Goal: Transaction & Acquisition: Purchase product/service

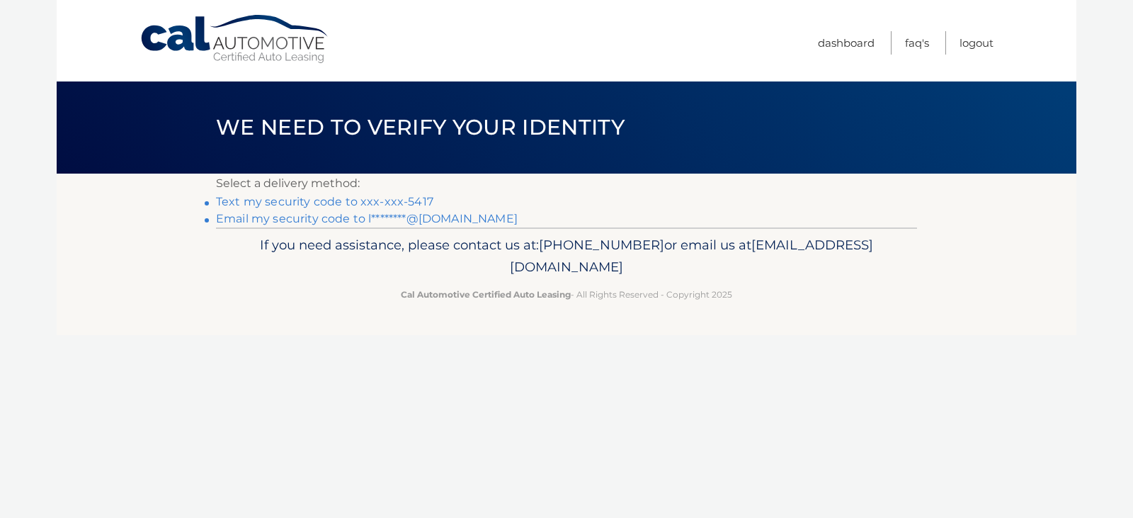
click at [365, 201] on link "Text my security code to xxx-xxx-5417" at bounding box center [324, 201] width 217 height 13
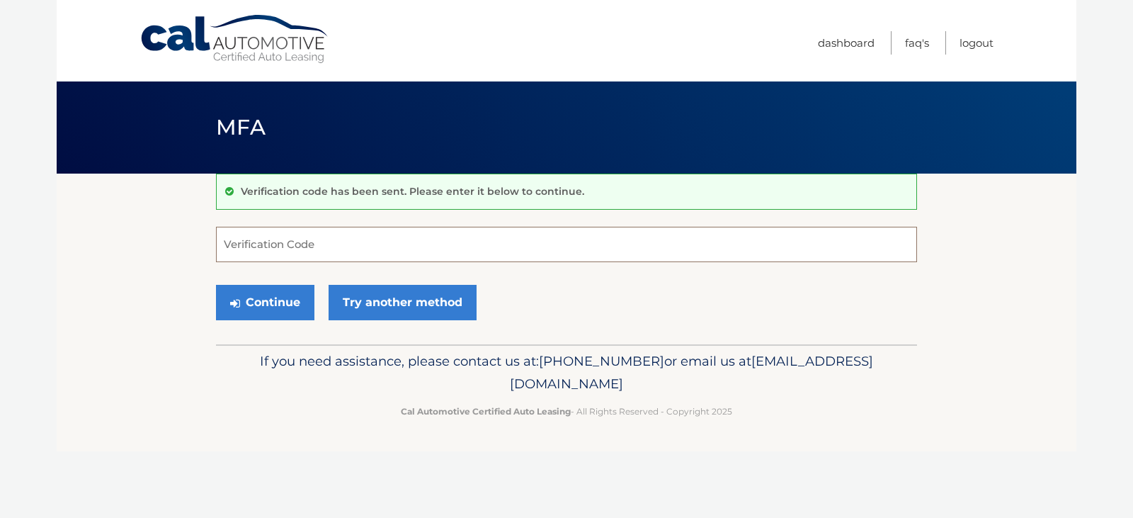
click at [345, 240] on input "Verification Code" at bounding box center [566, 244] width 701 height 35
type input "158207"
click at [305, 303] on button "Continue" at bounding box center [265, 302] width 98 height 35
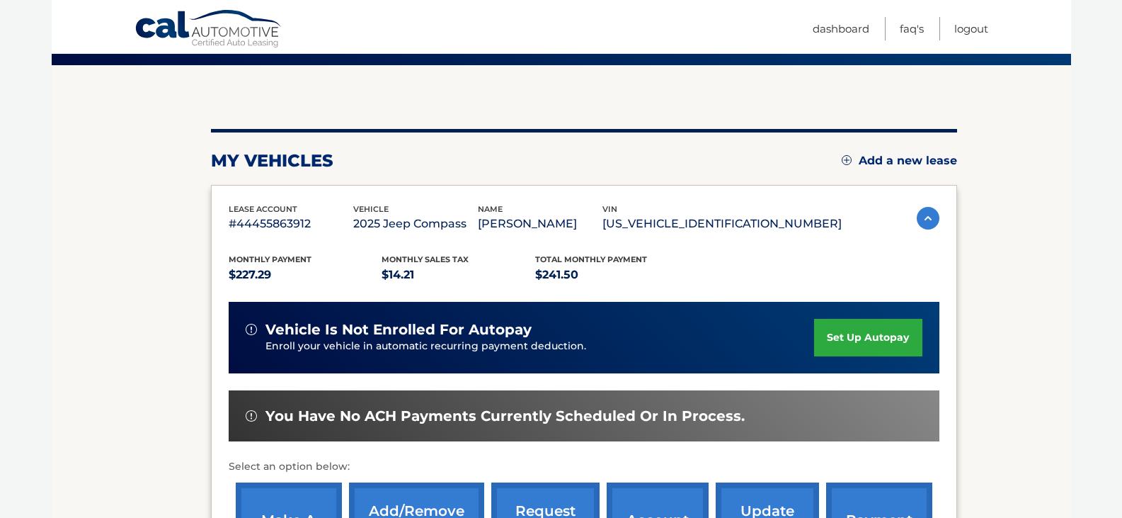
scroll to position [212, 0]
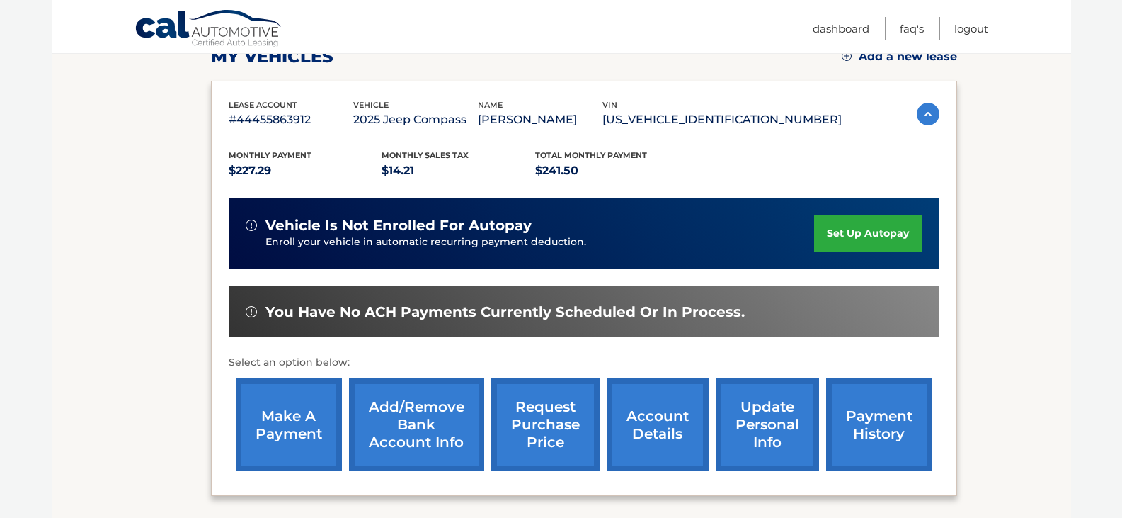
click at [278, 421] on link "make a payment" at bounding box center [289, 424] width 106 height 93
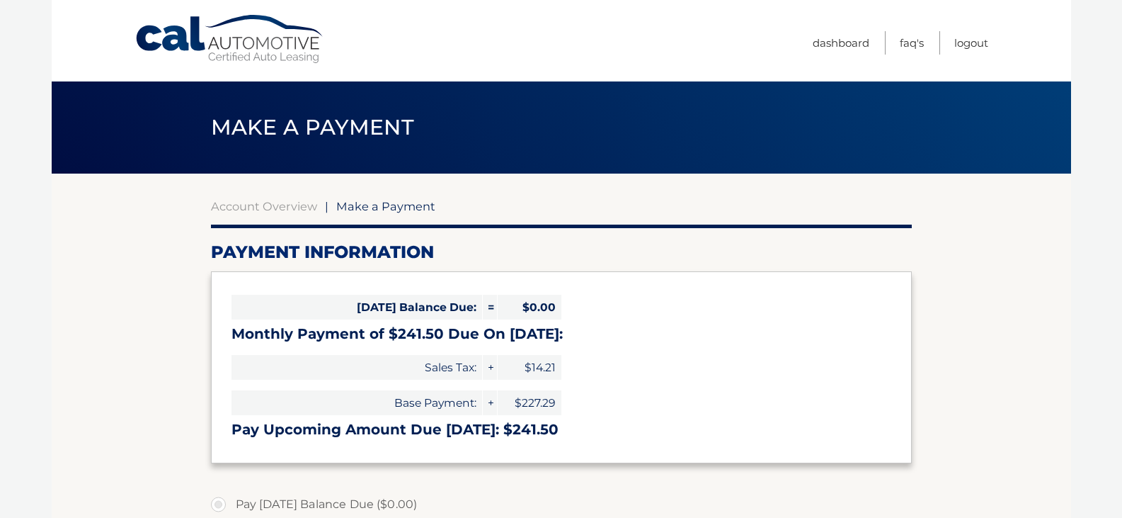
select select "ZGMxNzA2MGMtYjc0Yy00OTA2LWJhNDgtODQ2ZDA4MTYwNzBm"
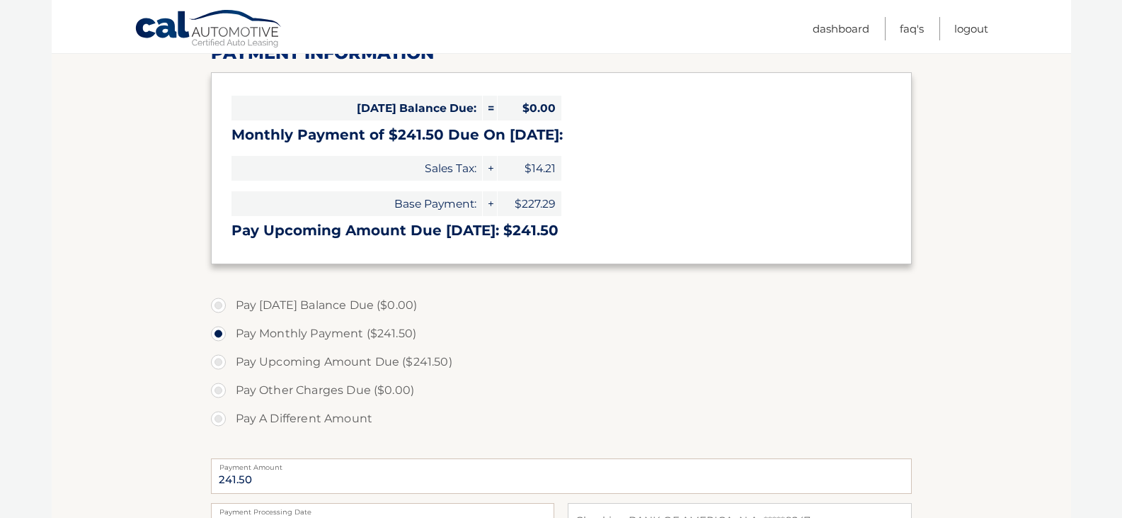
scroll to position [354, 0]
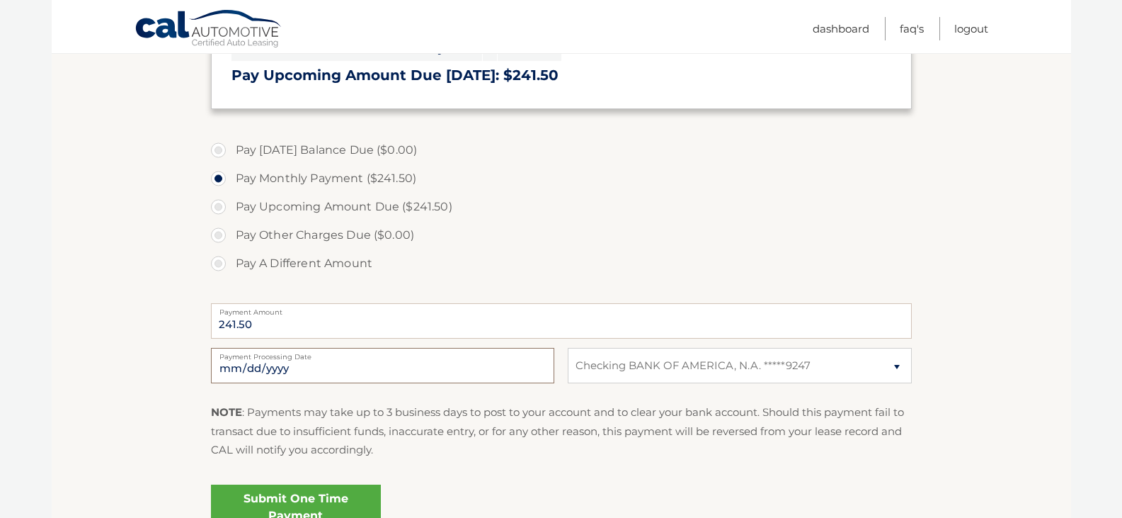
click at [307, 371] on input "2025-10-10" at bounding box center [382, 365] width 343 height 35
type input "2025-10-24"
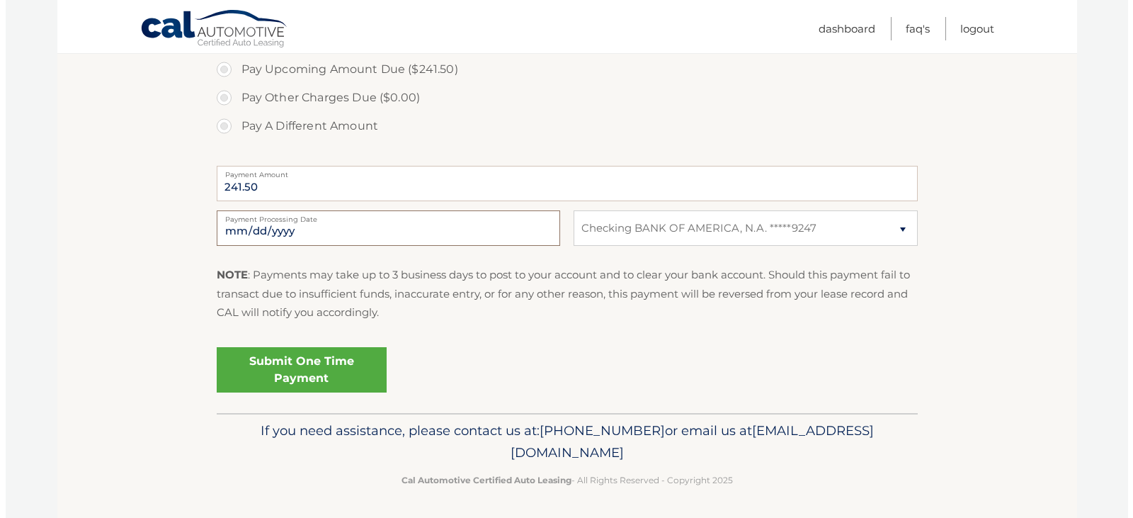
scroll to position [494, 0]
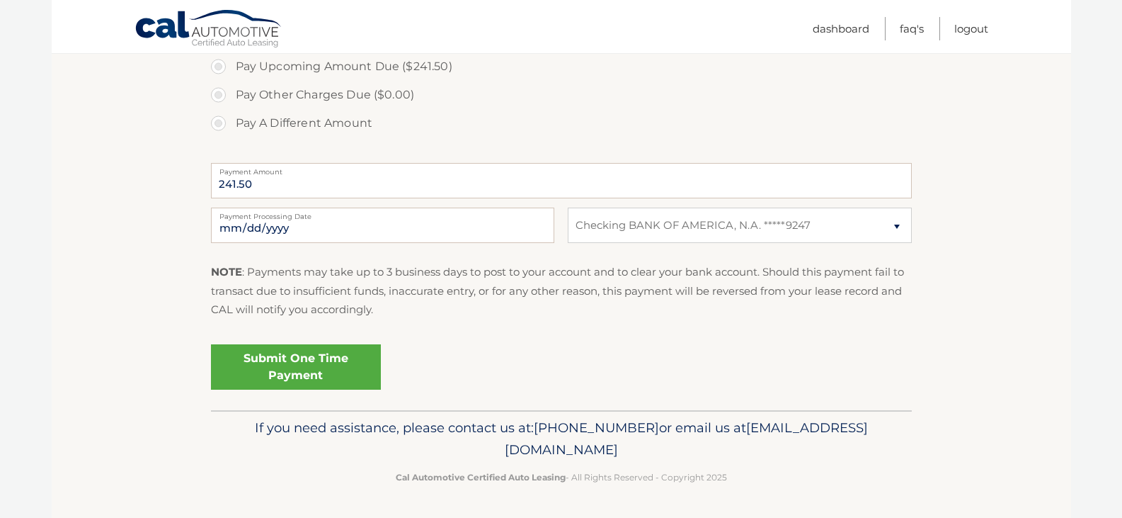
click at [317, 365] on link "Submit One Time Payment" at bounding box center [296, 366] width 170 height 45
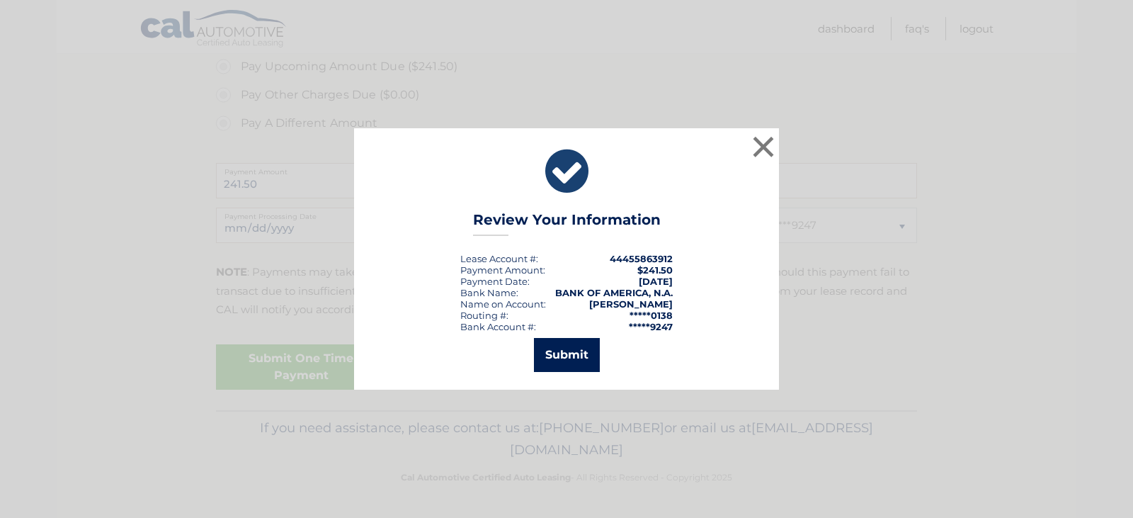
click at [580, 357] on button "Submit" at bounding box center [567, 355] width 66 height 34
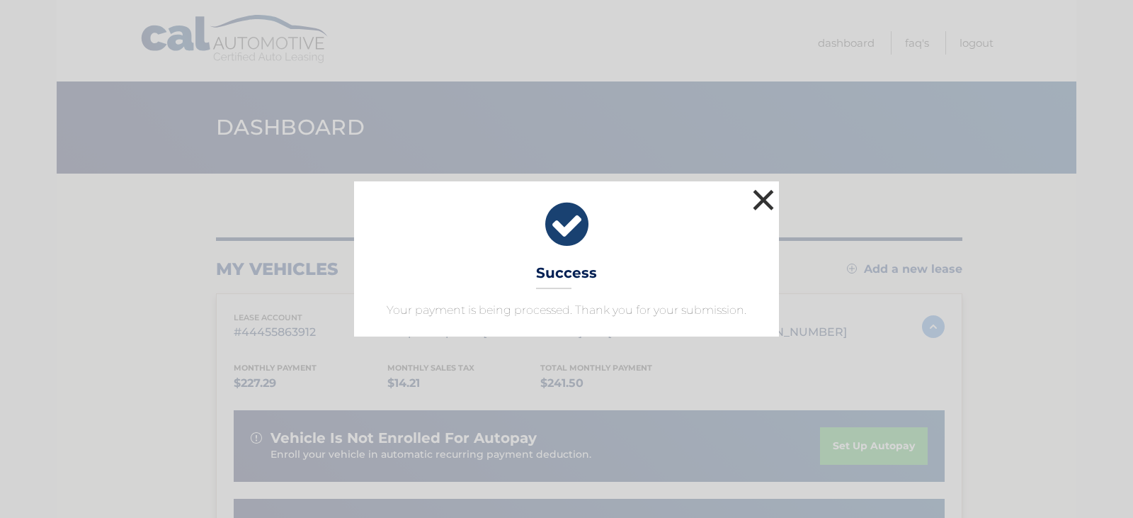
click at [762, 195] on button "×" at bounding box center [763, 200] width 28 height 28
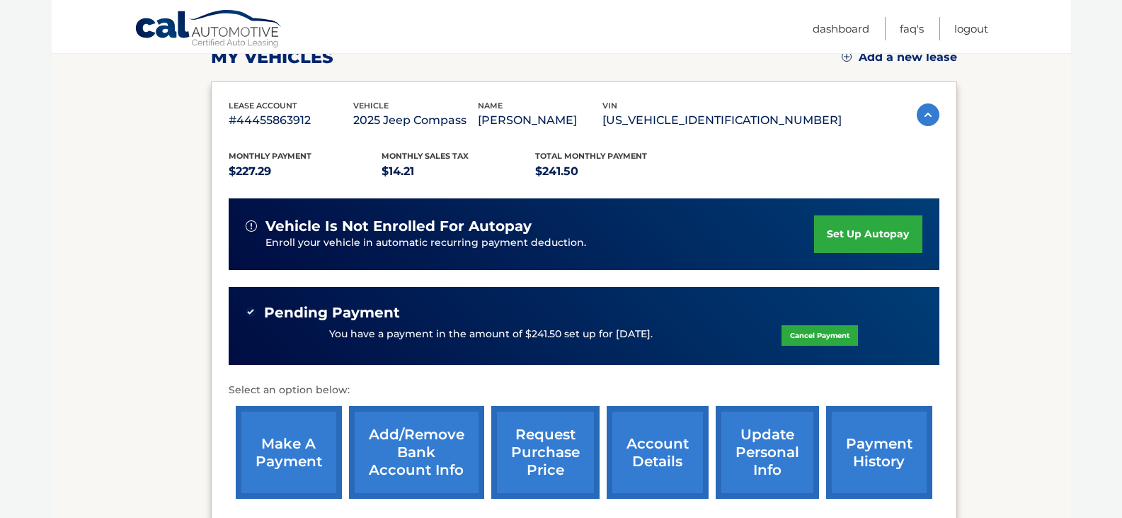
scroll to position [212, 0]
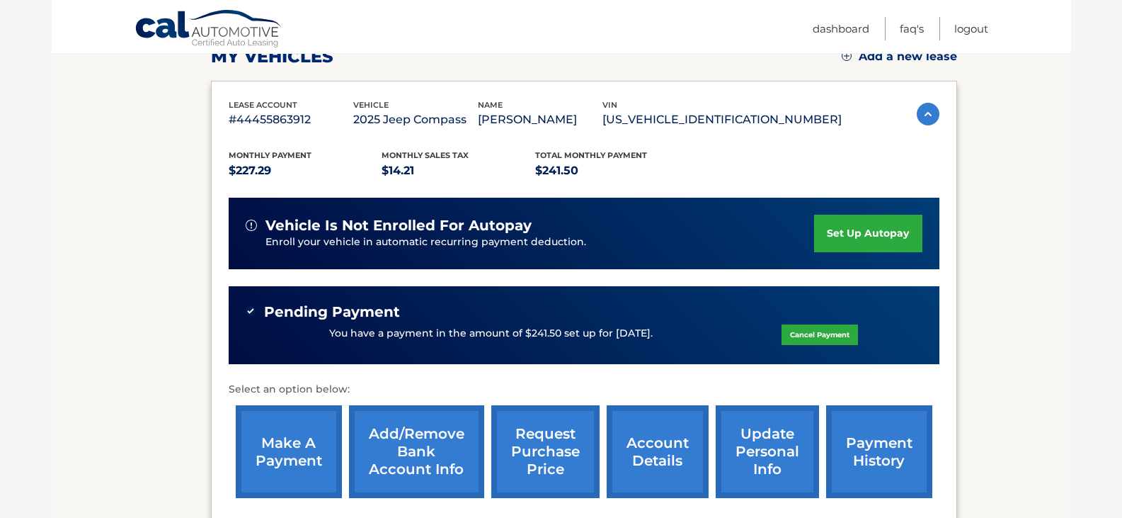
drag, startPoint x: 257, startPoint y: 309, endPoint x: 669, endPoint y: 332, distance: 412.7
click at [669, 332] on div "Pending Payment You have a payment in the amount of $241.50 set up for [DATE]. …" at bounding box center [584, 325] width 677 height 45
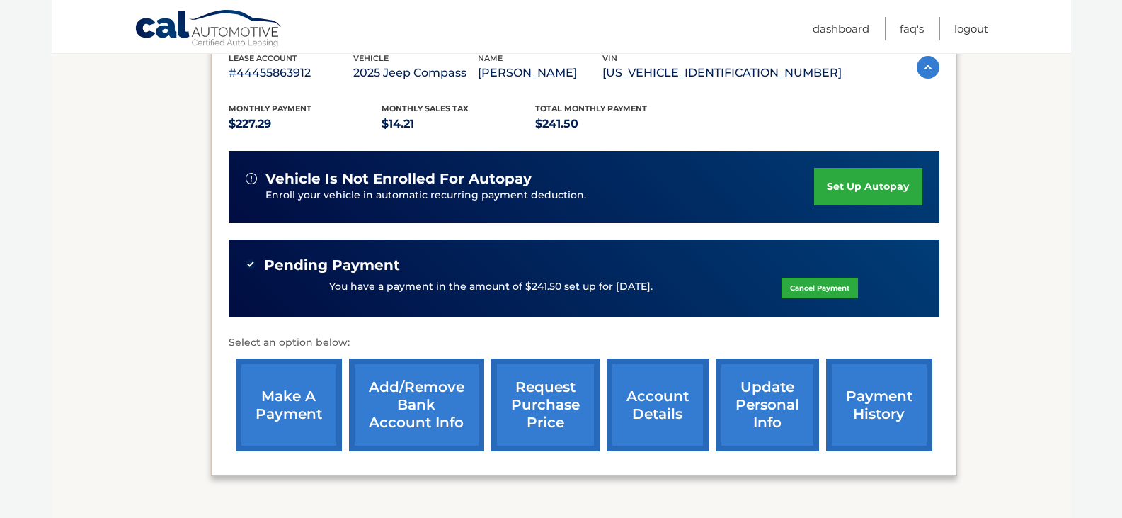
scroll to position [367, 0]
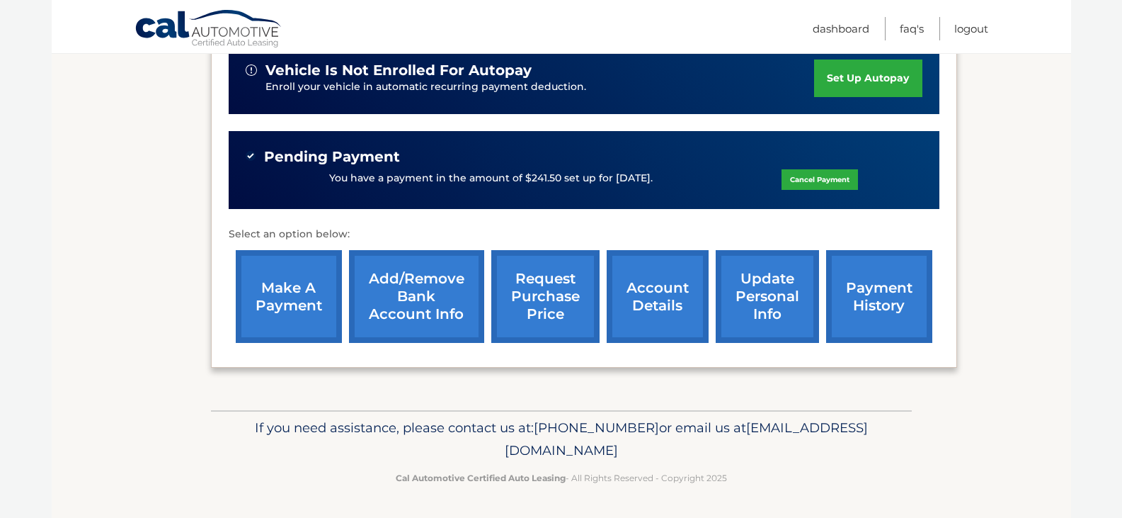
click at [844, 397] on div "my vehicles Add a new lease lease account #44455863912 vehicle 2025 Jeep Compas…" at bounding box center [584, 108] width 746 height 604
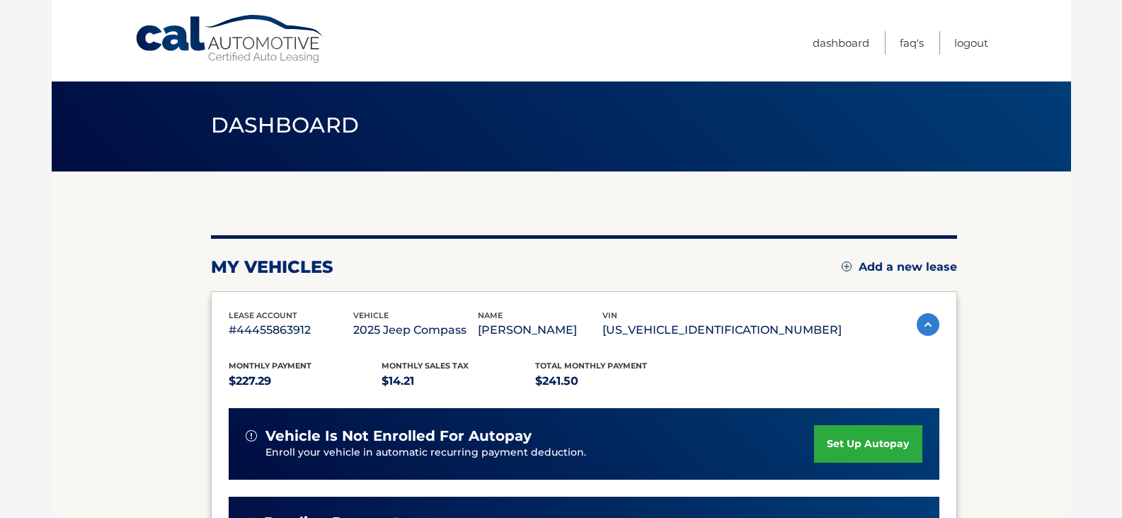
scroll to position [0, 0]
